Goal: Information Seeking & Learning: Understand process/instructions

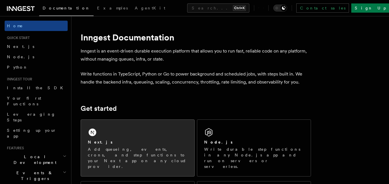
click at [104, 141] on div "Next.js" at bounding box center [138, 142] width 100 height 6
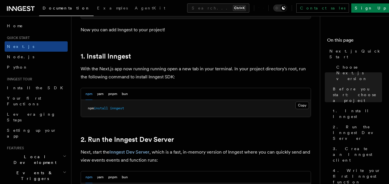
scroll to position [299, 0]
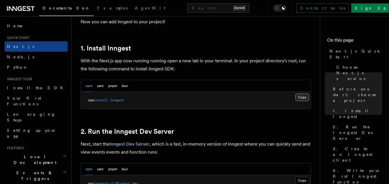
click at [303, 98] on button "Copy Copied" at bounding box center [302, 97] width 14 height 7
click at [303, 97] on button "Copy Copied" at bounding box center [302, 97] width 14 height 7
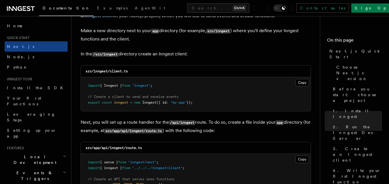
scroll to position [725, 0]
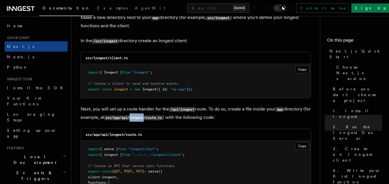
drag, startPoint x: 139, startPoint y: 117, endPoint x: 153, endPoint y: 119, distance: 14.8
click at [153, 119] on code "src/app/api/inngest/route.ts" at bounding box center [133, 118] width 58 height 5
copy code "inngest"
drag, startPoint x: 94, startPoint y: 59, endPoint x: 108, endPoint y: 59, distance: 14.7
click at [108, 59] on code "src/inngest/client.ts" at bounding box center [106, 58] width 42 height 4
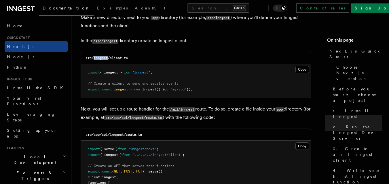
copy code "inngest"
drag, startPoint x: 130, startPoint y: 55, endPoint x: 110, endPoint y: 58, distance: 20.3
click at [110, 58] on div "src/inngest/client.ts" at bounding box center [196, 58] width 230 height 12
copy code "client.ts"
click at [303, 70] on button "Copy Copied" at bounding box center [302, 69] width 14 height 7
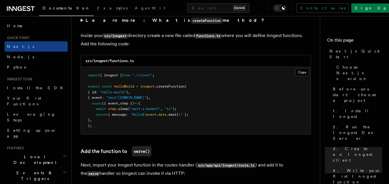
scroll to position [1012, 0]
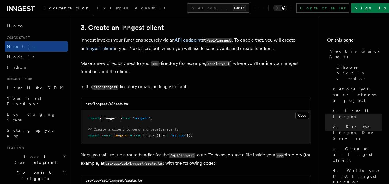
scroll to position [667, 0]
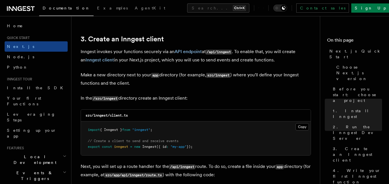
click at [213, 100] on p "In the /src/inngest directory create an Inngest client:" at bounding box center [196, 98] width 230 height 8
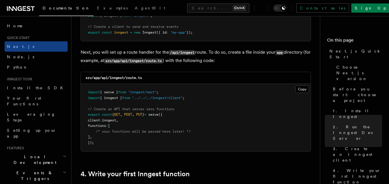
scroll to position [782, 0]
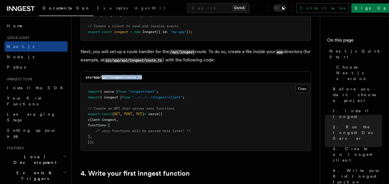
drag, startPoint x: 146, startPoint y: 77, endPoint x: 102, endPoint y: 79, distance: 44.3
click at [102, 79] on div "src/app/api/inngest/route.ts" at bounding box center [196, 78] width 230 height 12
copy code "api/inngest/route.ts"
click at [300, 89] on button "Copy Copied" at bounding box center [302, 88] width 14 height 7
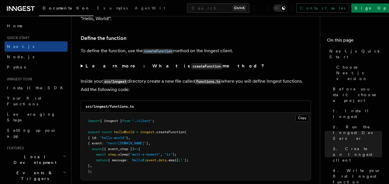
scroll to position [978, 0]
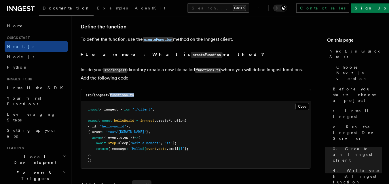
drag, startPoint x: 138, startPoint y: 97, endPoint x: 111, endPoint y: 95, distance: 27.1
click at [111, 95] on div "src/inngest/functions.ts" at bounding box center [196, 95] width 230 height 12
copy code "functions.ts"
click at [301, 107] on button "Copy Copied" at bounding box center [302, 106] width 14 height 7
click at [205, 94] on div "src/inngest/functions.ts" at bounding box center [196, 95] width 230 height 12
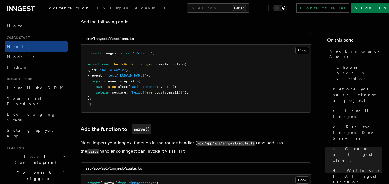
scroll to position [1035, 0]
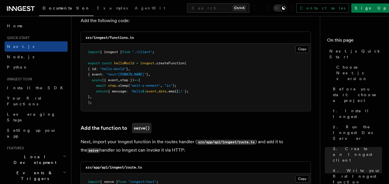
click at [186, 63] on span "(" at bounding box center [185, 63] width 2 height 4
drag, startPoint x: 187, startPoint y: 62, endPoint x: 164, endPoint y: 62, distance: 23.0
click at [164, 62] on span "export const helloWorld = inngest .createFunction (" at bounding box center [137, 63] width 99 height 4
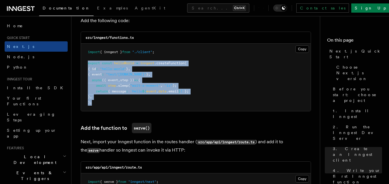
drag, startPoint x: 118, startPoint y: 110, endPoint x: 76, endPoint y: 65, distance: 61.2
copy code "export const helloWorld = inngest .createFunction ( { id : "hello-world" } , { …"
